Goal: Task Accomplishment & Management: Manage account settings

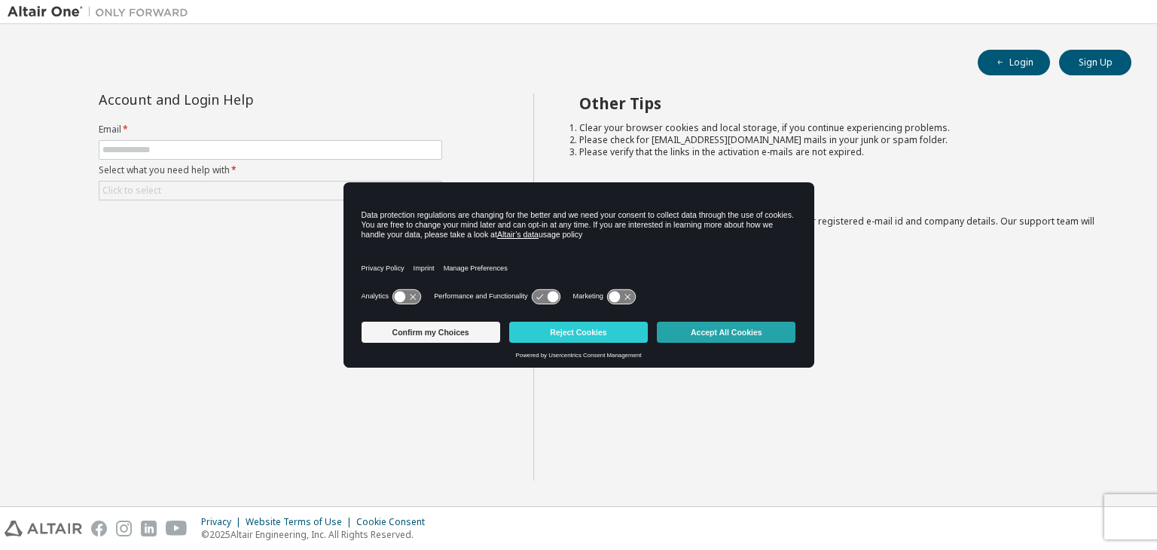
click at [715, 326] on button "Accept All Cookies" at bounding box center [726, 332] width 139 height 21
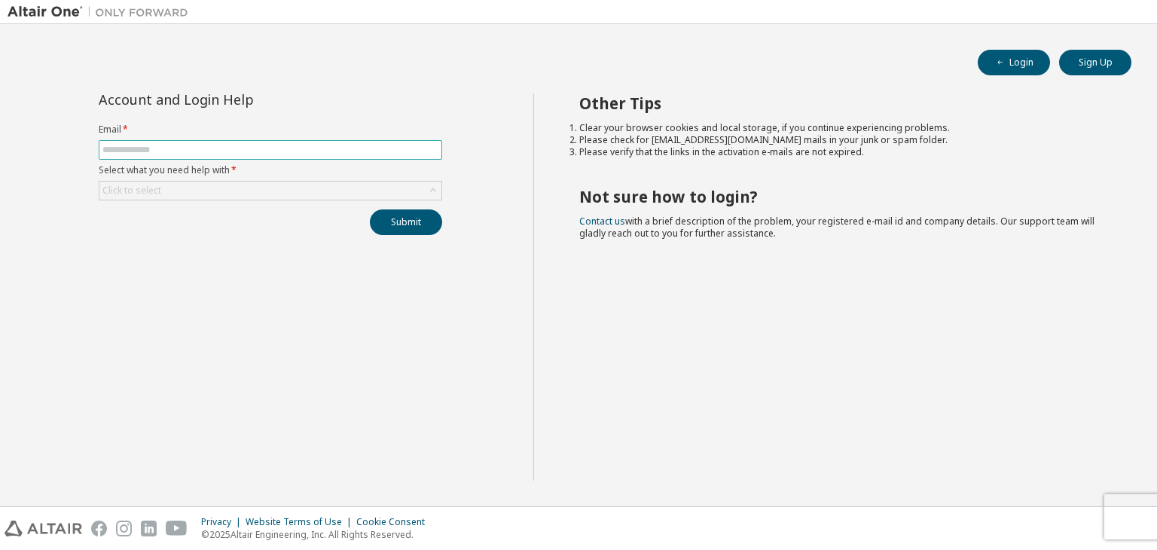
click at [362, 146] on input "text" at bounding box center [270, 150] width 336 height 12
type input "**********"
click at [233, 182] on div "Click to select" at bounding box center [270, 191] width 342 height 18
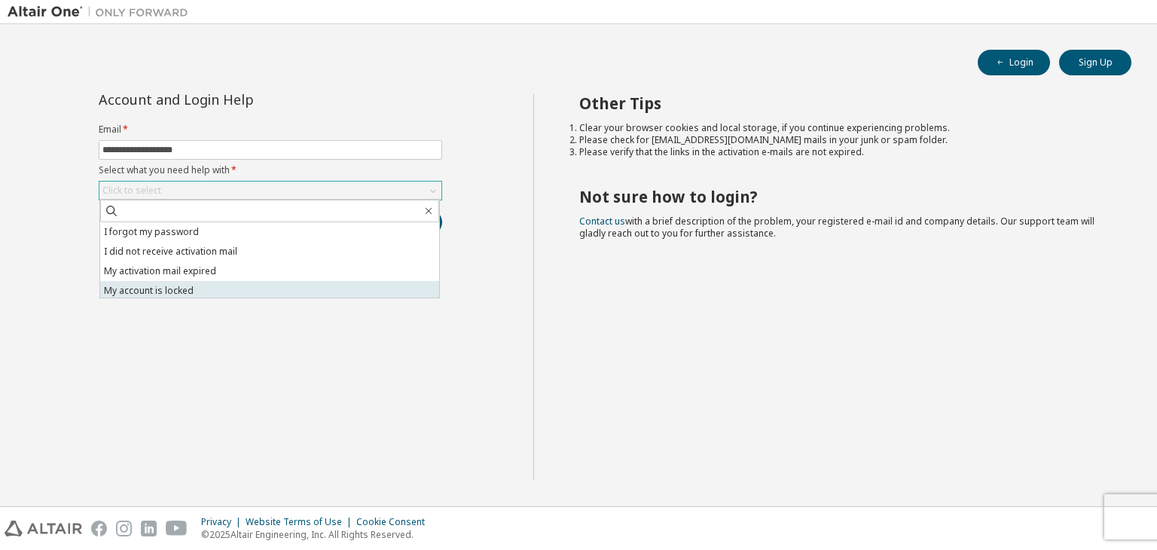
click at [176, 293] on li "My account is locked" at bounding box center [269, 291] width 339 height 20
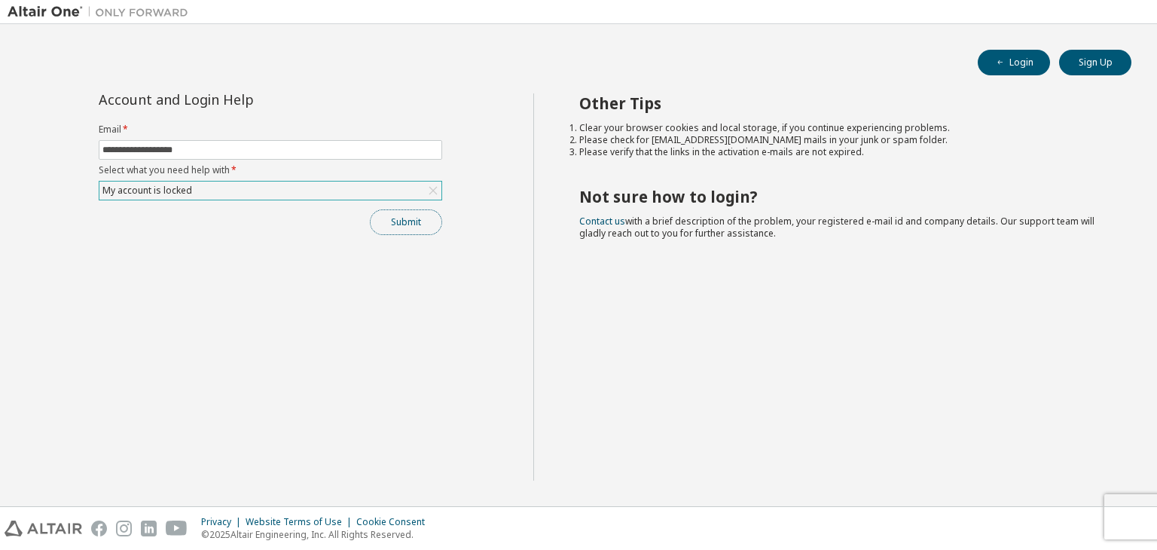
click at [395, 227] on button "Submit" at bounding box center [406, 222] width 72 height 26
click at [1024, 523] on div "Bad Request" at bounding box center [1033, 521] width 157 height 14
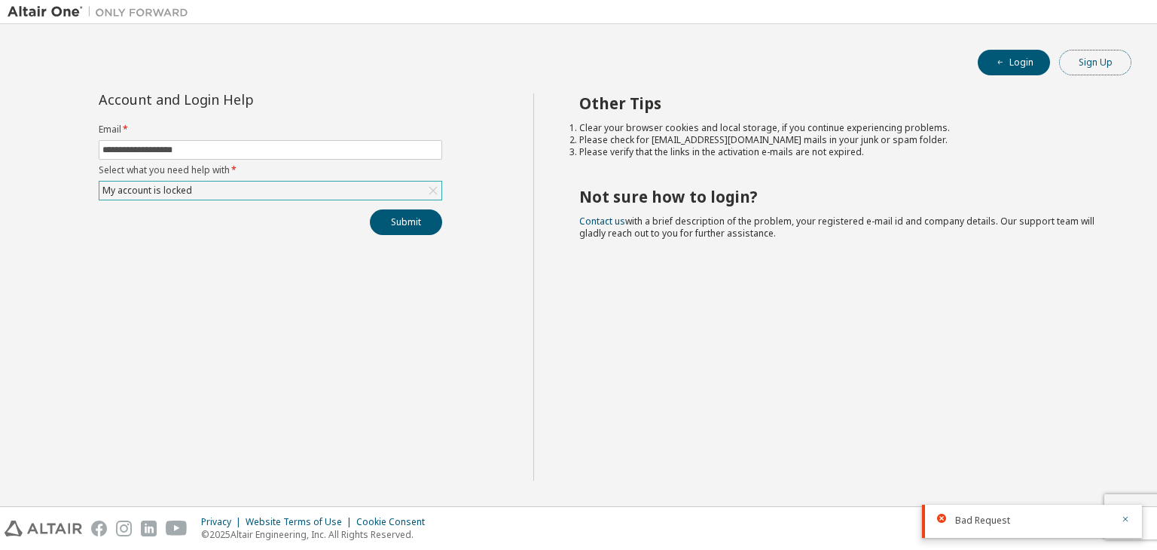
click at [1072, 66] on button "Sign Up" at bounding box center [1095, 63] width 72 height 26
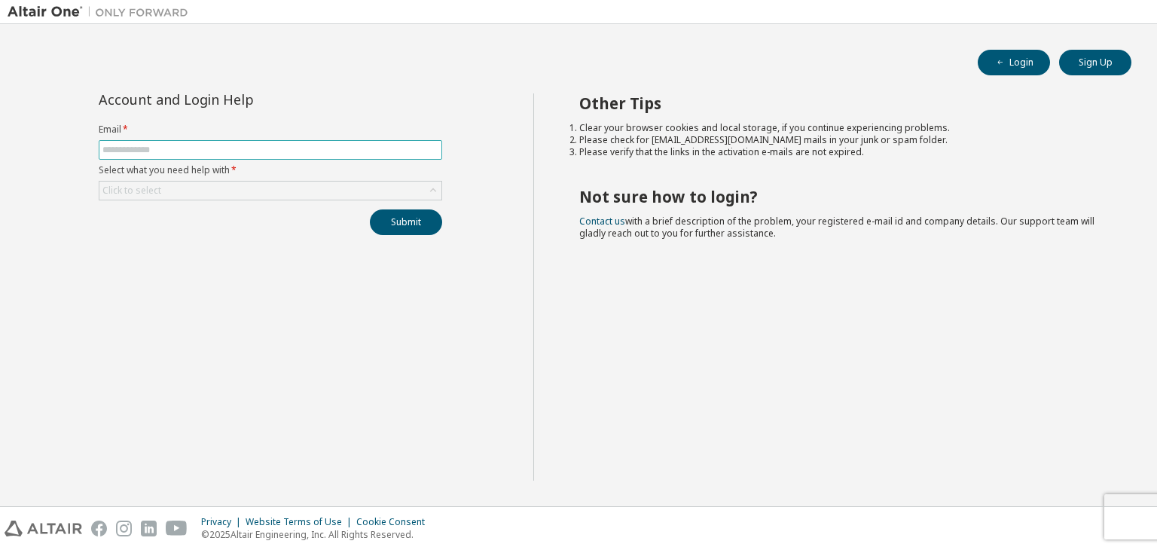
click at [379, 145] on input "text" at bounding box center [270, 150] width 336 height 12
type input "**********"
click at [256, 183] on div "Click to select" at bounding box center [270, 191] width 342 height 18
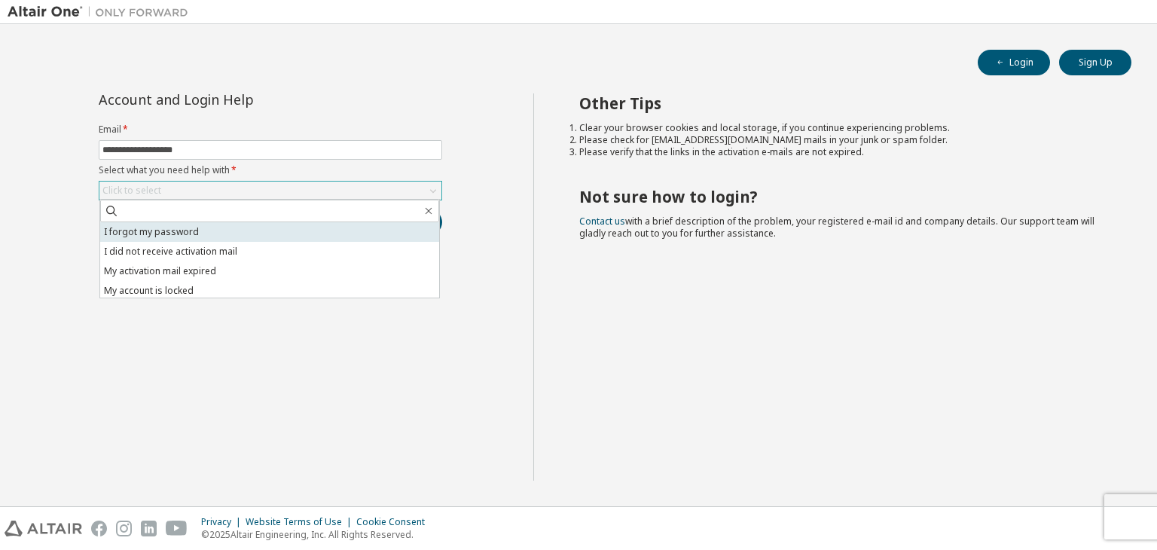
click at [238, 232] on li "I forgot my password" at bounding box center [269, 232] width 339 height 20
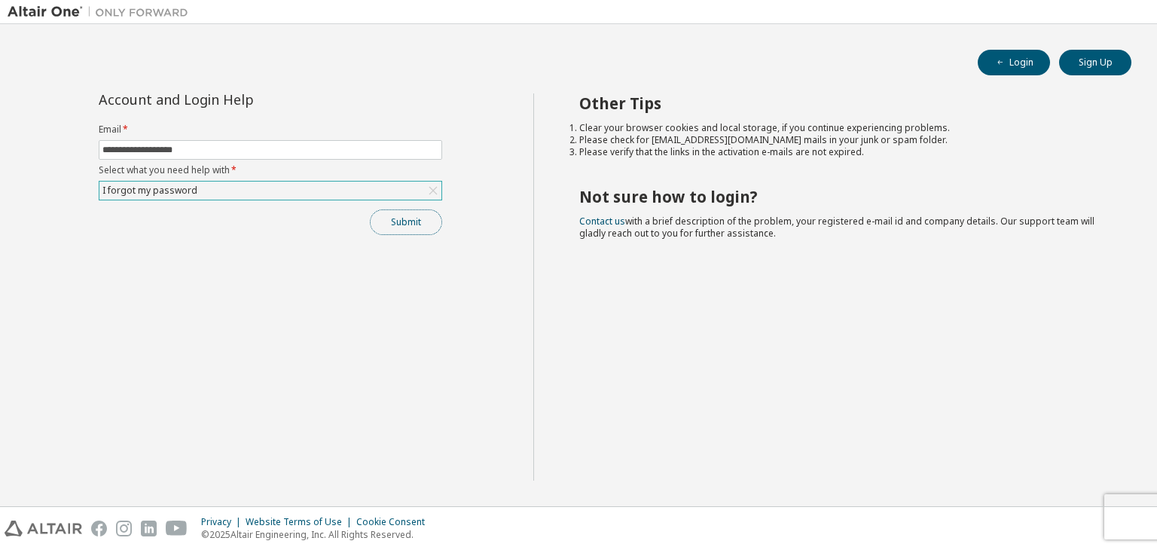
click at [416, 212] on button "Submit" at bounding box center [406, 222] width 72 height 26
